Goal: Navigation & Orientation: Find specific page/section

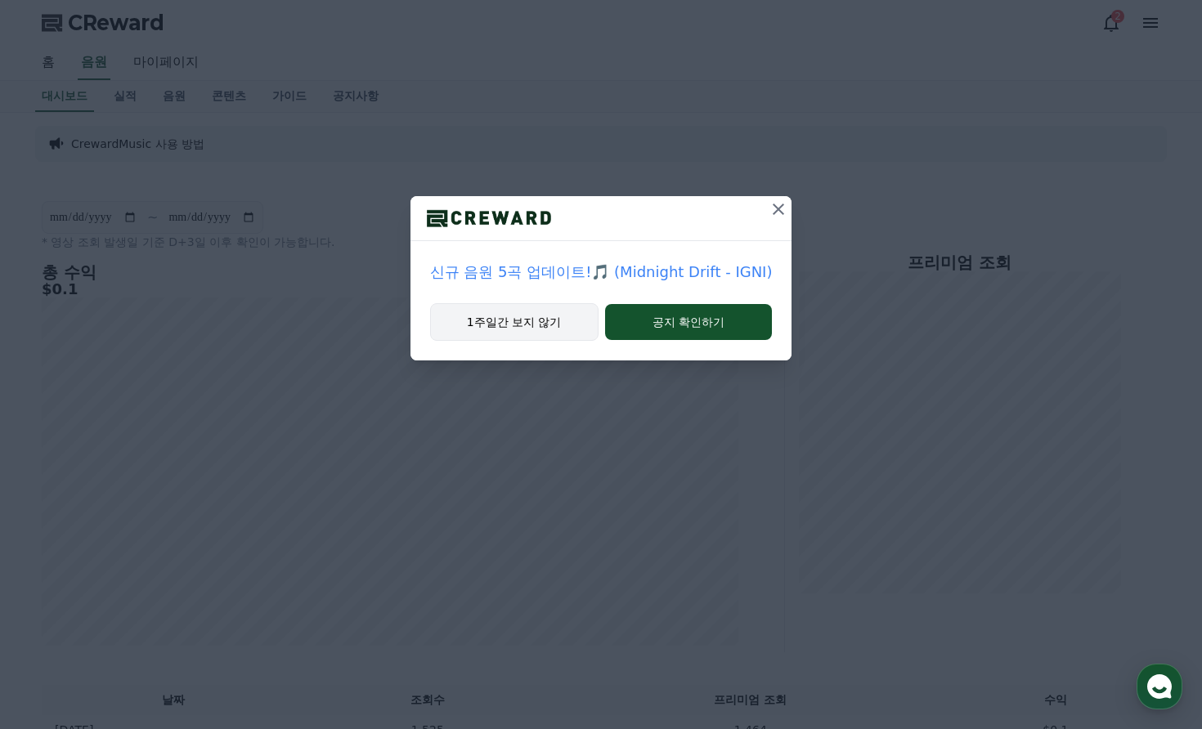
click at [553, 321] on button "1주일간 보지 않기" at bounding box center [514, 322] width 168 height 38
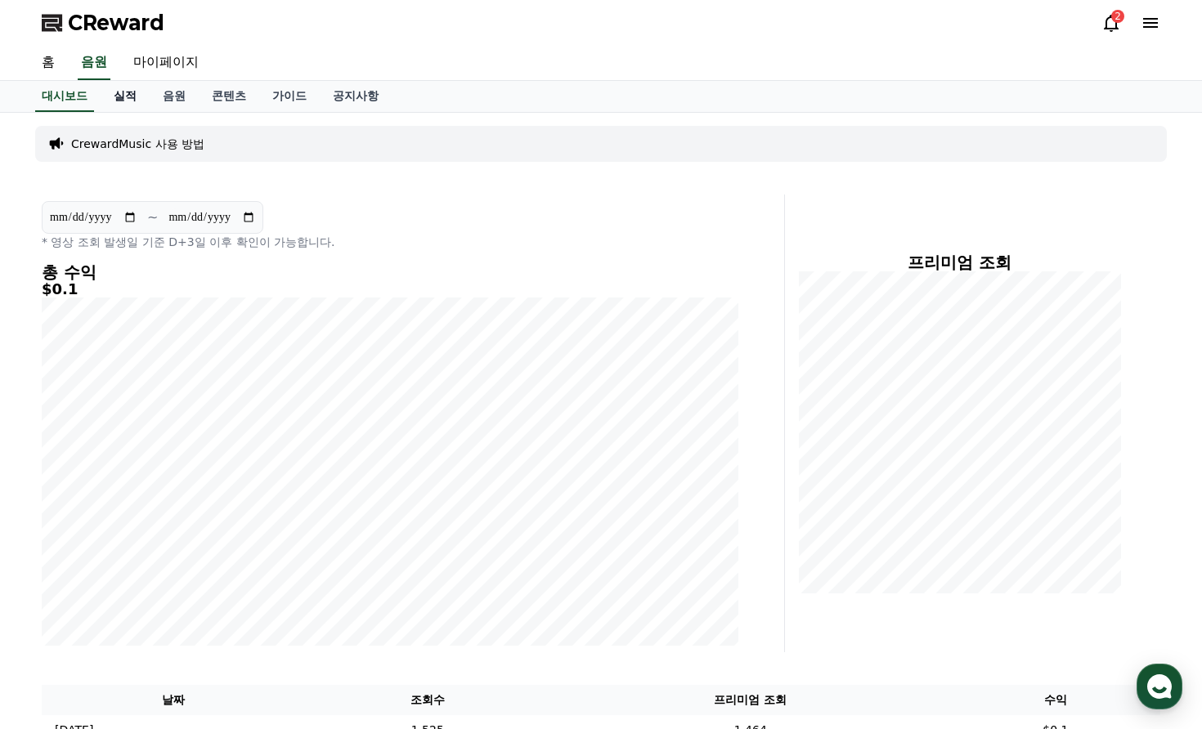
click at [118, 93] on link "실적" at bounding box center [125, 96] width 49 height 31
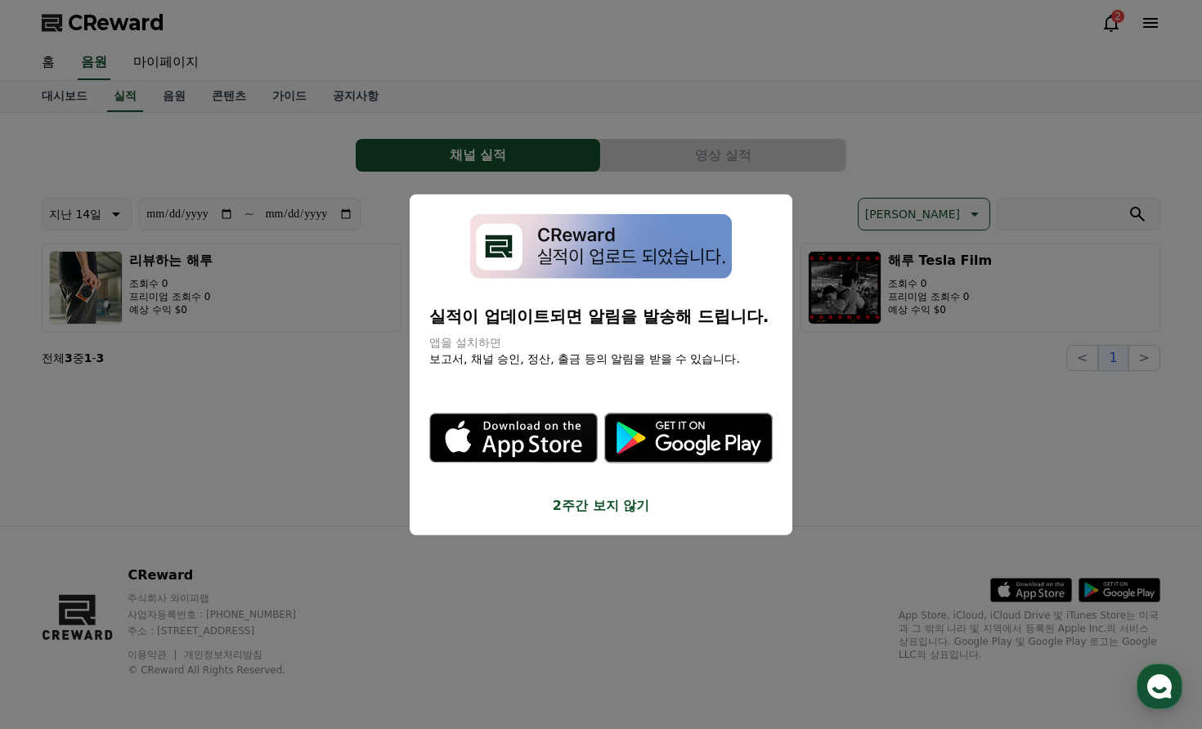
click at [633, 496] on button "2주간 보지 않기" at bounding box center [600, 506] width 343 height 20
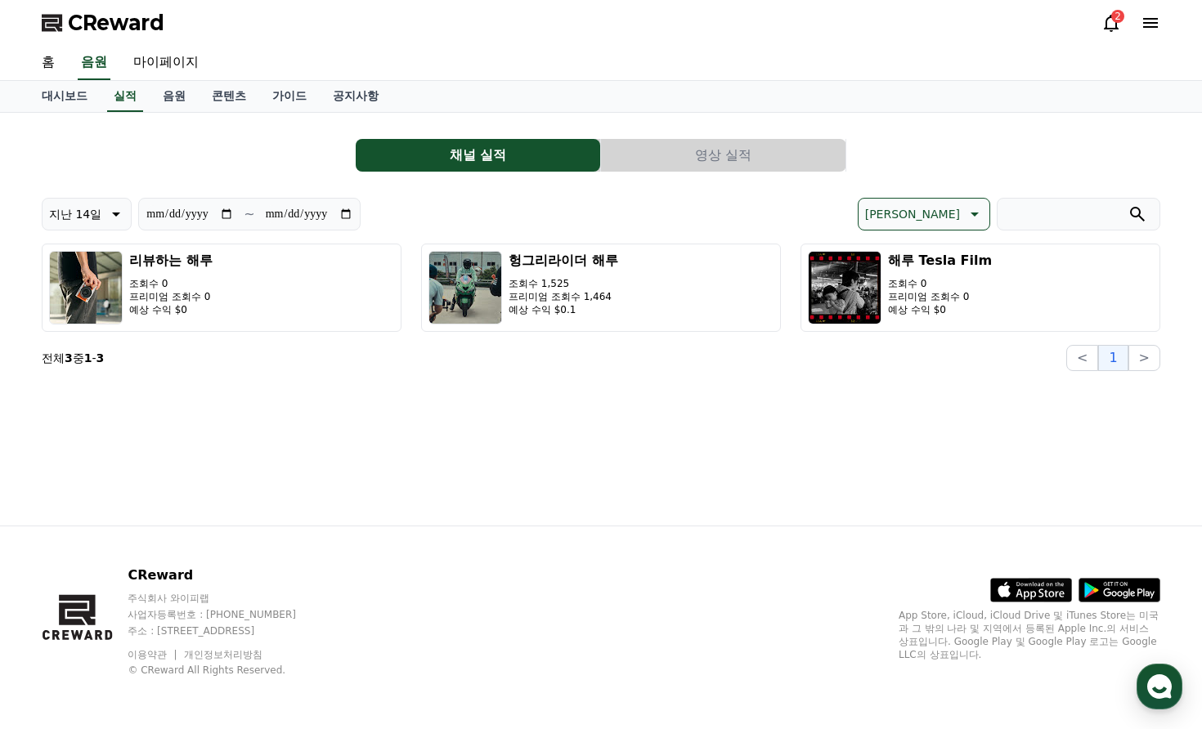
click at [1109, 32] on icon at bounding box center [1111, 23] width 20 height 20
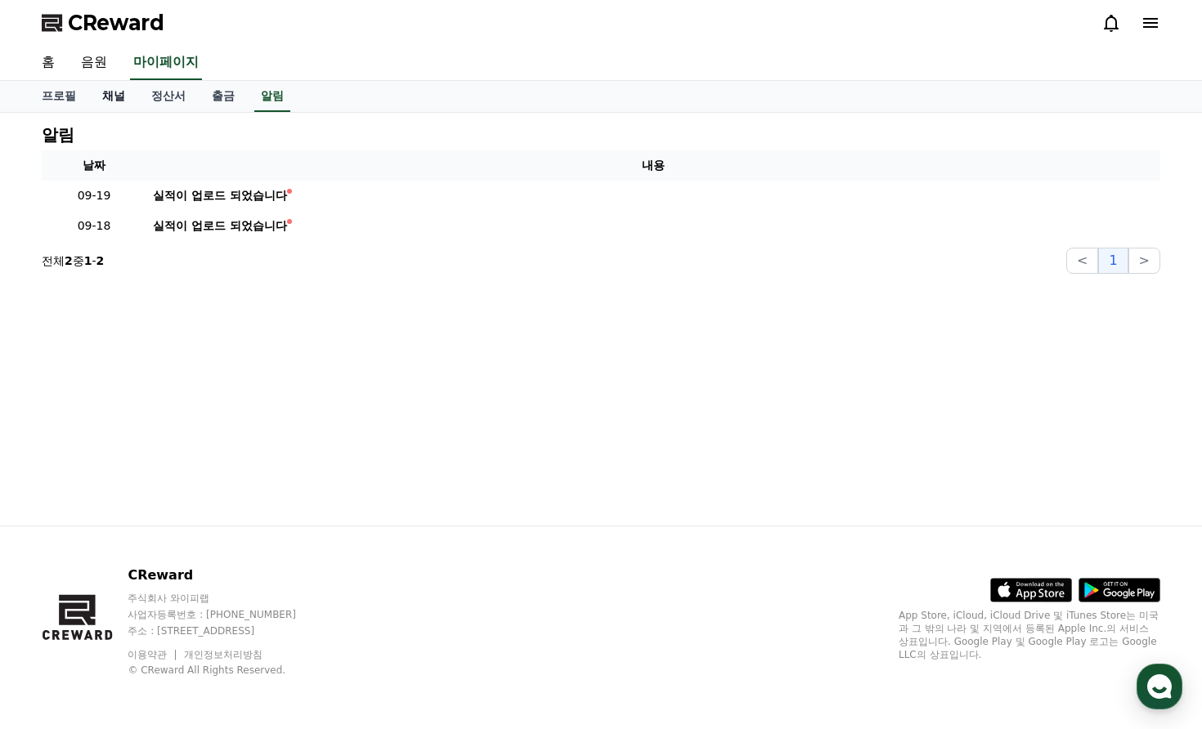
click at [119, 96] on link "채널" at bounding box center [113, 96] width 49 height 31
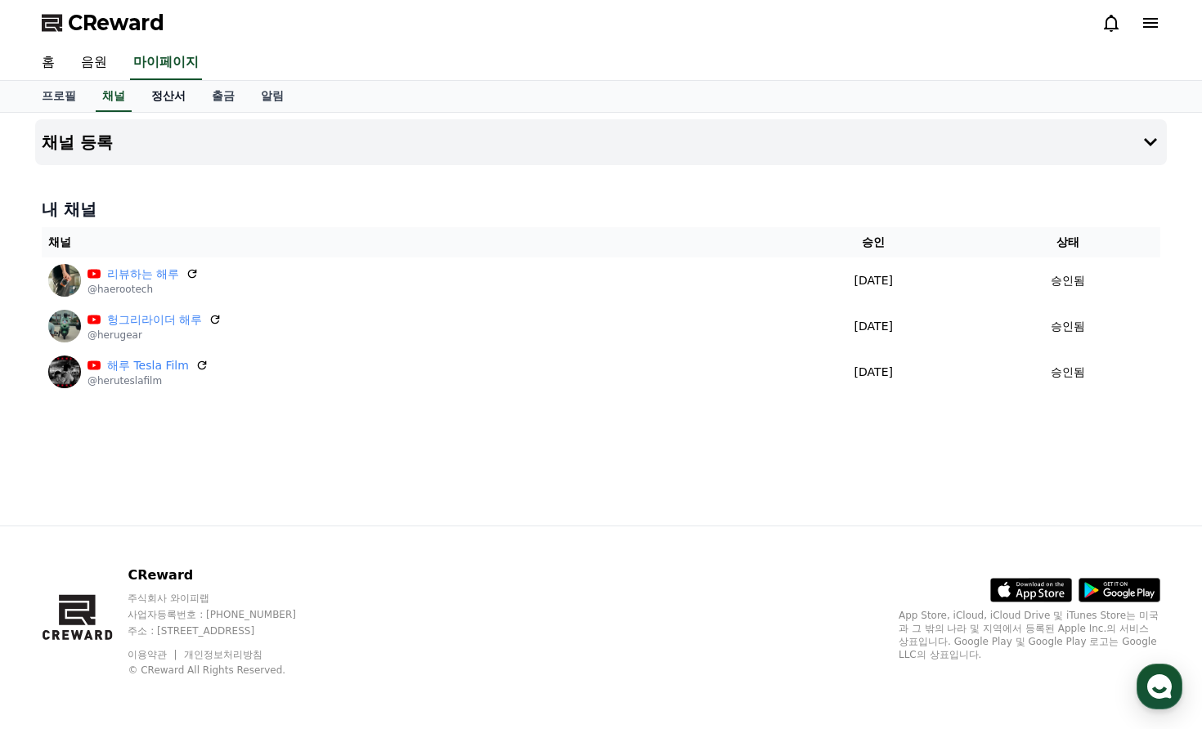
click at [151, 97] on link "정산서" at bounding box center [168, 96] width 61 height 31
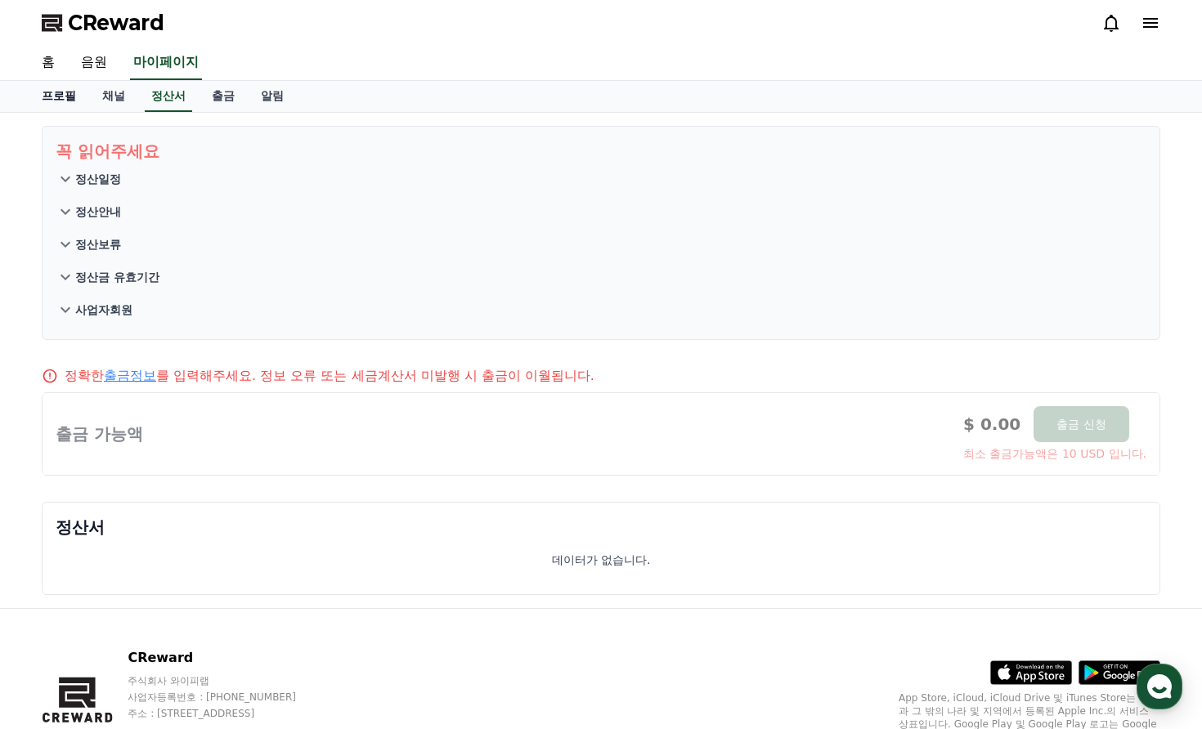
click at [59, 97] on link "프로필" at bounding box center [59, 96] width 61 height 31
select select "**********"
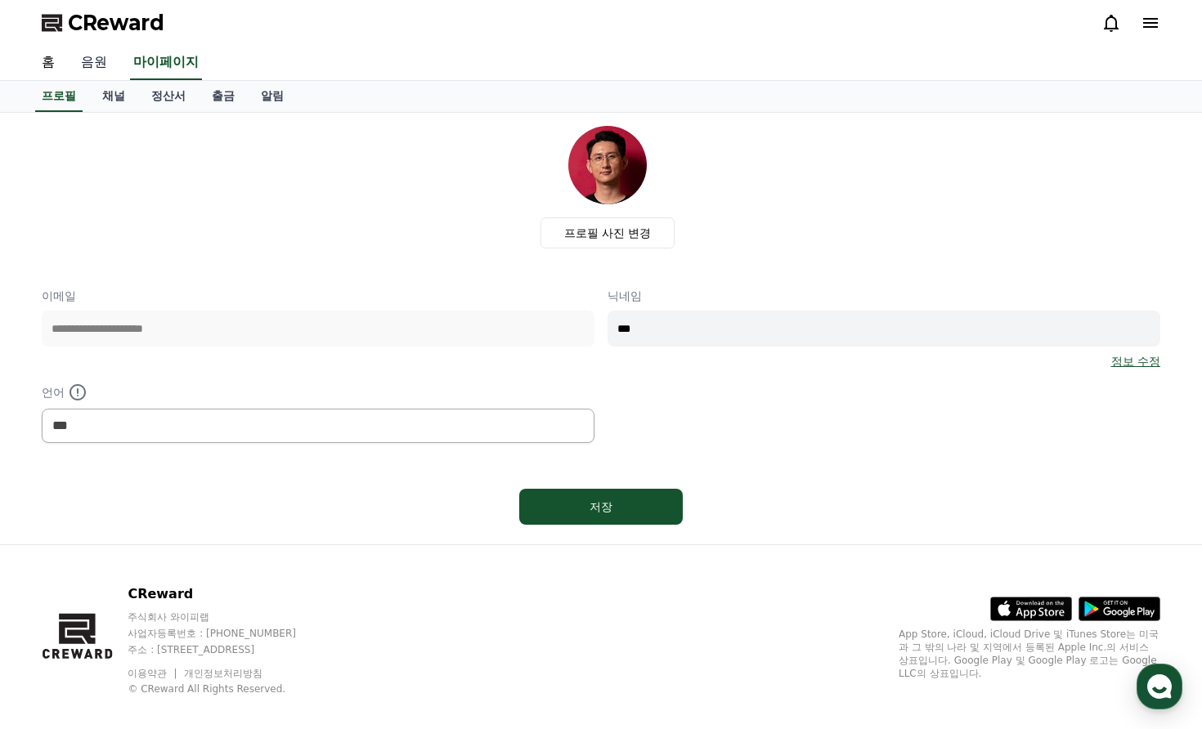
click at [90, 63] on link "음원" at bounding box center [94, 63] width 52 height 34
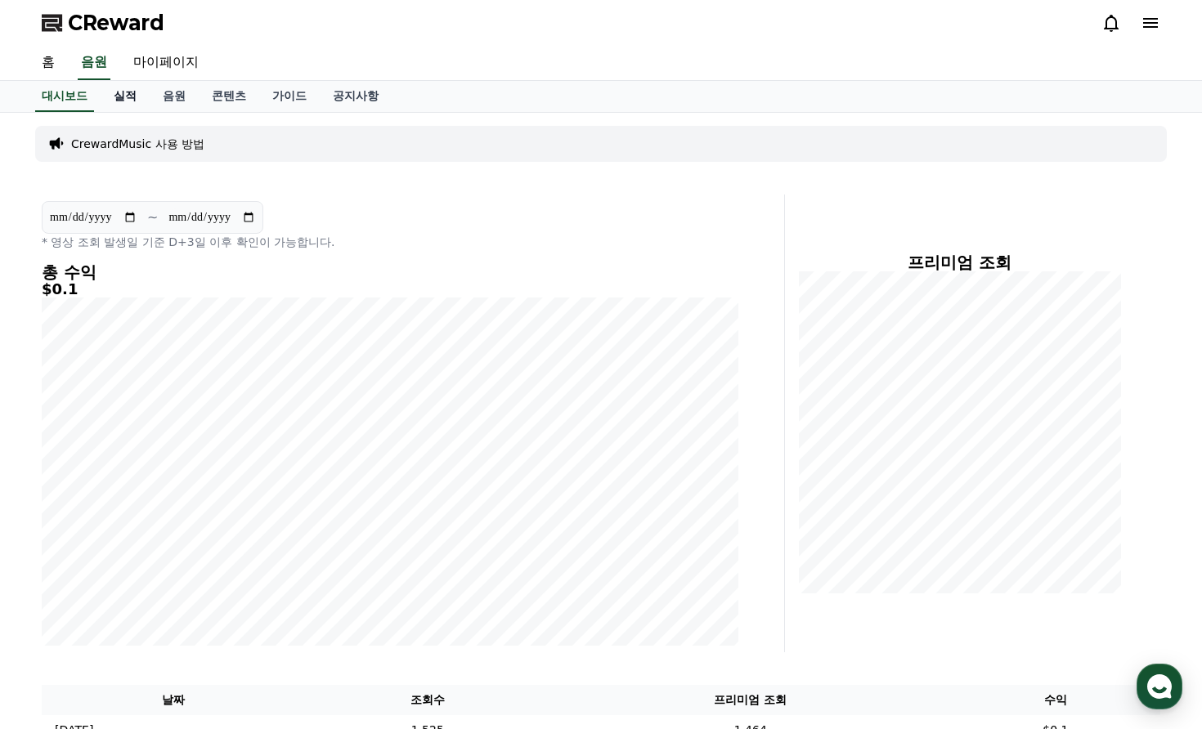
click at [118, 96] on link "실적" at bounding box center [125, 96] width 49 height 31
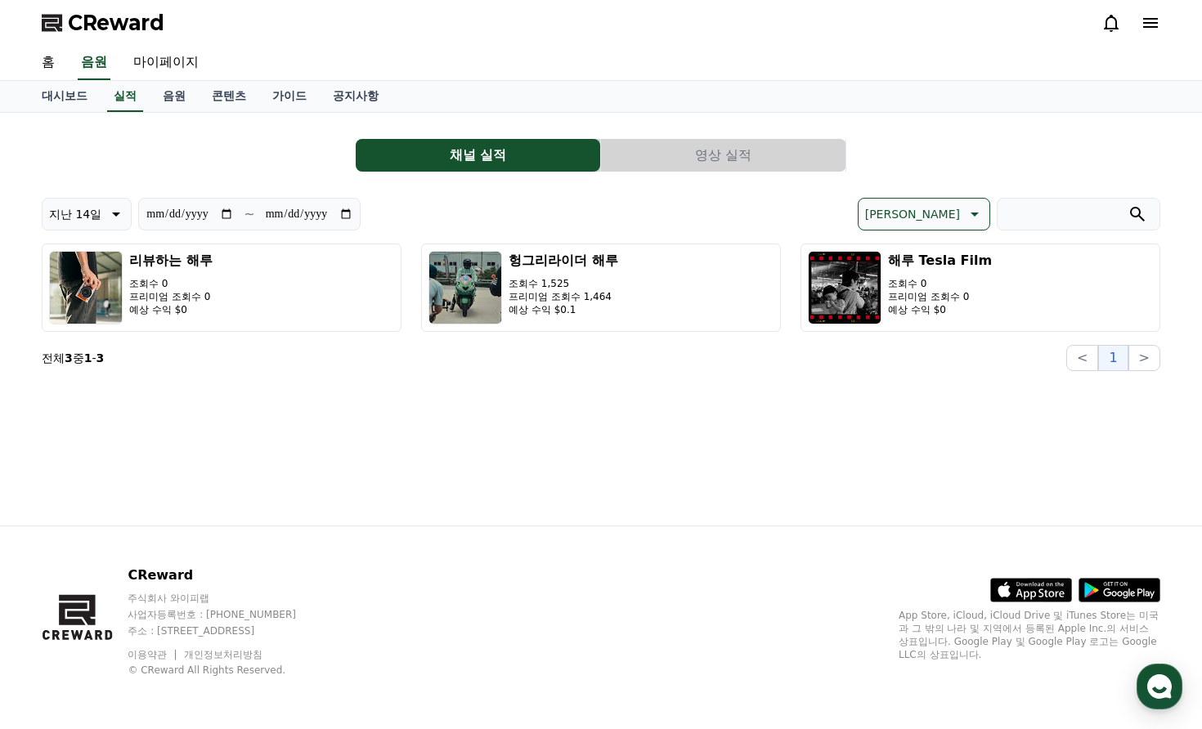
click at [709, 154] on button "영상 실적" at bounding box center [723, 155] width 244 height 33
